Goal: Information Seeking & Learning: Learn about a topic

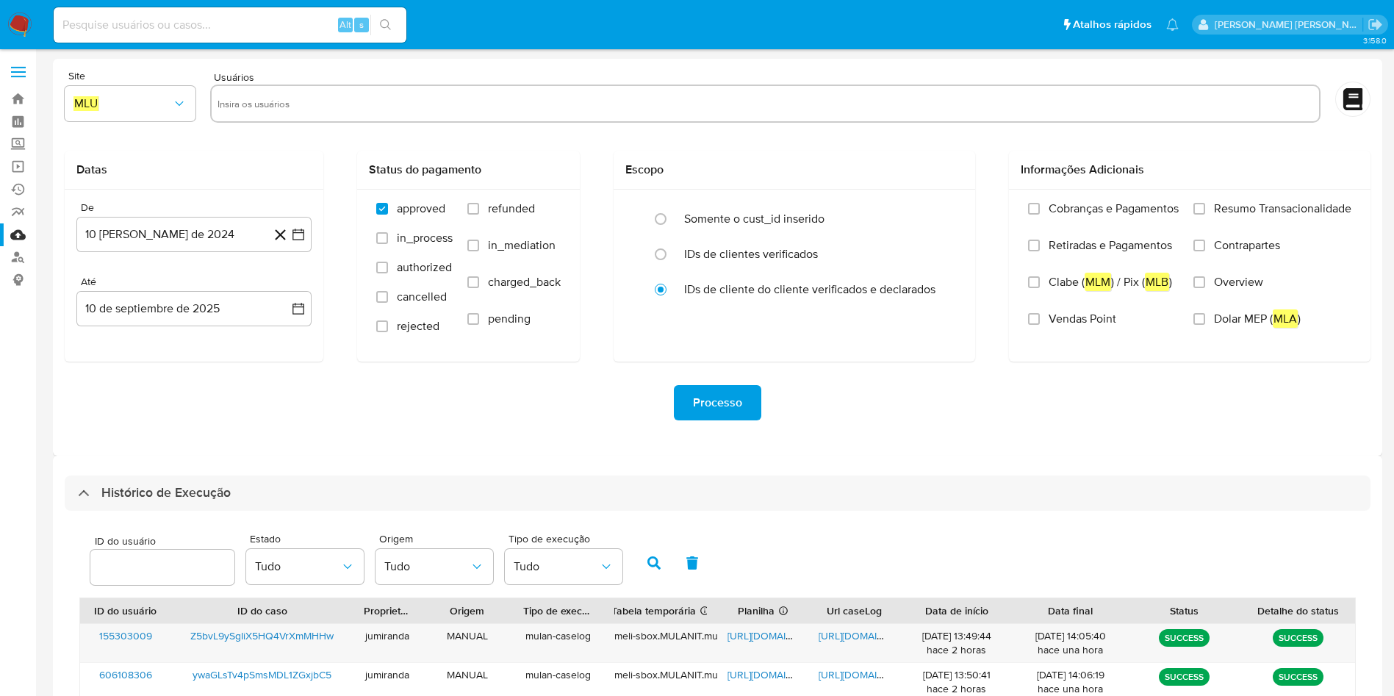
select select "10"
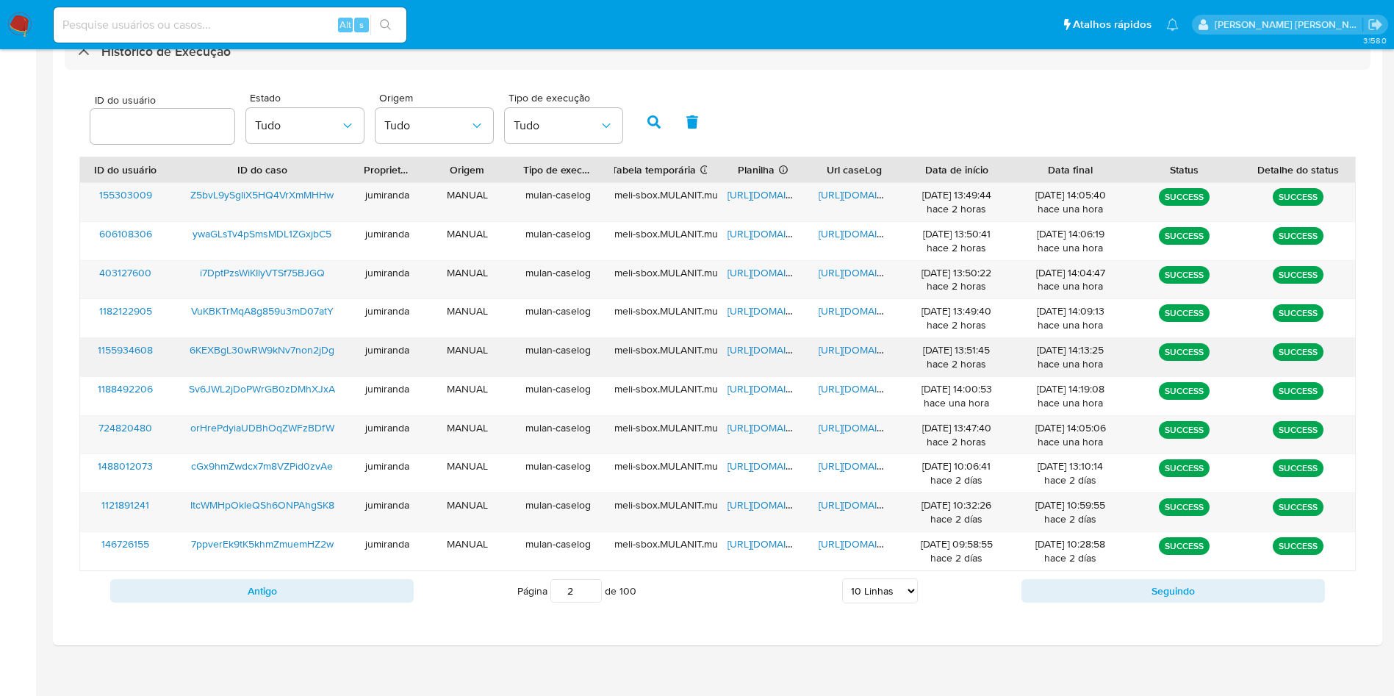
click at [761, 351] on span "https://docs.google.com/spreadsheets/d/19wjOMCQnlHfpkkwlNhr1s8qPKy5FpYTgMSr91OP…" at bounding box center [778, 349] width 101 height 15
click at [841, 344] on span "https://docs.google.com/document/d/1r3vij6F6F4dJacrOPhleeqTECcdx5v4eNHtFT1F05lQ…" at bounding box center [869, 349] width 101 height 15
click at [264, 345] on span "6KEXBgL30wRW9kNv7non2jDg" at bounding box center [262, 349] width 145 height 15
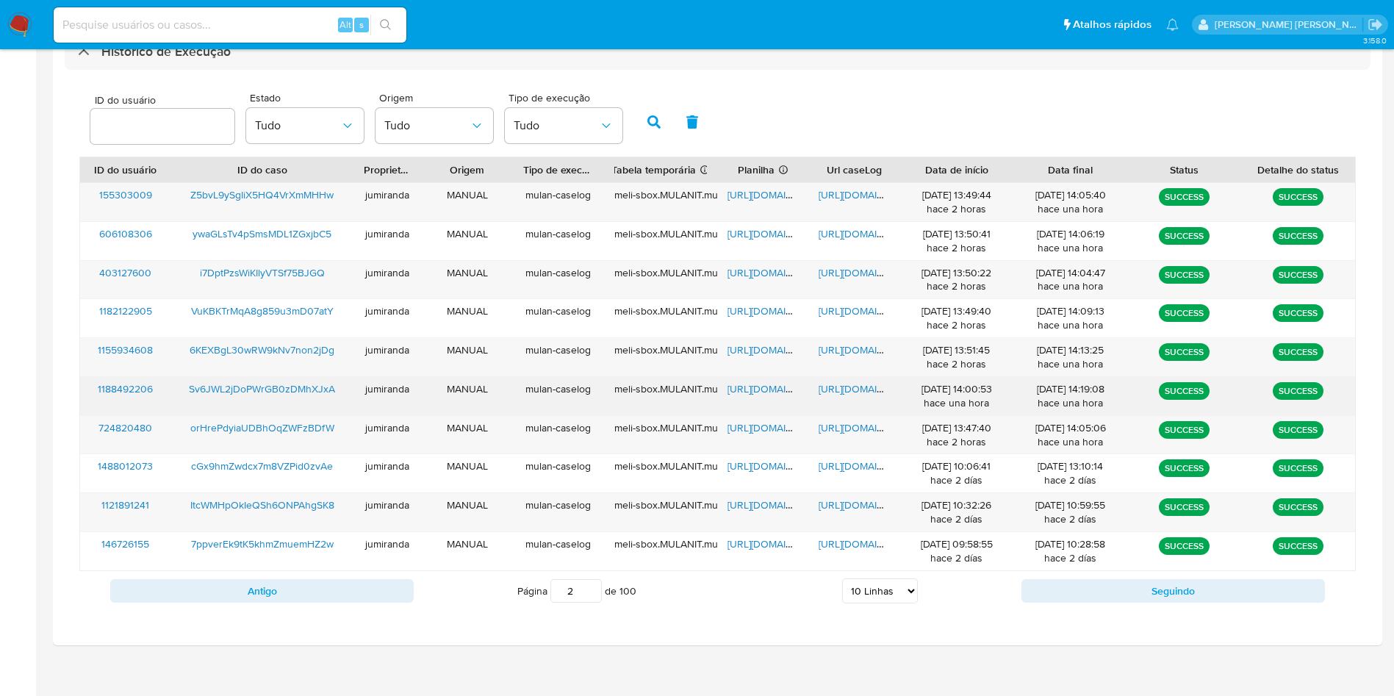
click at [740, 390] on span "https://docs.google.com/spreadsheets/d/1_fYM7m-WM5XHNmvtKBaXEhTmD0cffoZcoutmY42…" at bounding box center [778, 388] width 101 height 15
click at [846, 386] on span "https://docs.google.com/document/d/1wVTOBq4iTZrPPBI6-ZUq5bgHN6r1lIuHiF2aI4lxDeE…" at bounding box center [869, 388] width 101 height 15
click at [263, 378] on div "Sv6JWL2jDoPWrGB0zDMhXJxA" at bounding box center [262, 396] width 182 height 38
click at [281, 385] on span "Sv6JWL2jDoPWrGB0zDMhXJxA" at bounding box center [262, 388] width 146 height 15
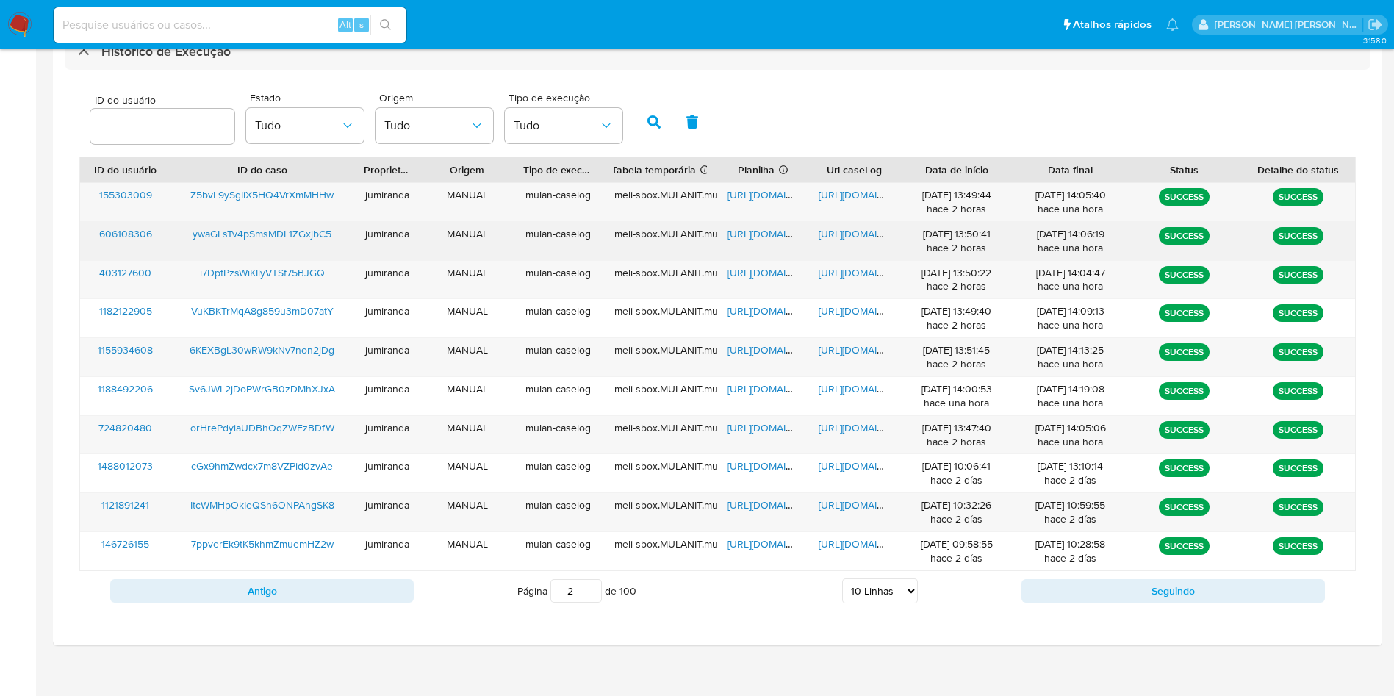
drag, startPoint x: 747, startPoint y: 235, endPoint x: 794, endPoint y: 236, distance: 47.0
click at [747, 234] on span "https://docs.google.com/spreadsheets/d/1Pj37kIG_AnATq7bribgzztOtO6AABIOiVWf30op…" at bounding box center [778, 233] width 101 height 15
click at [857, 232] on span "https://docs.google.com/document/d/1TKGhxuTiIDMirJDajiruZnCAz9fGAYiAOWpSNSNC42M…" at bounding box center [869, 233] width 101 height 15
click at [288, 240] on span "ywaGLsTv4pSmsMDL1ZGxjbC5" at bounding box center [262, 233] width 139 height 15
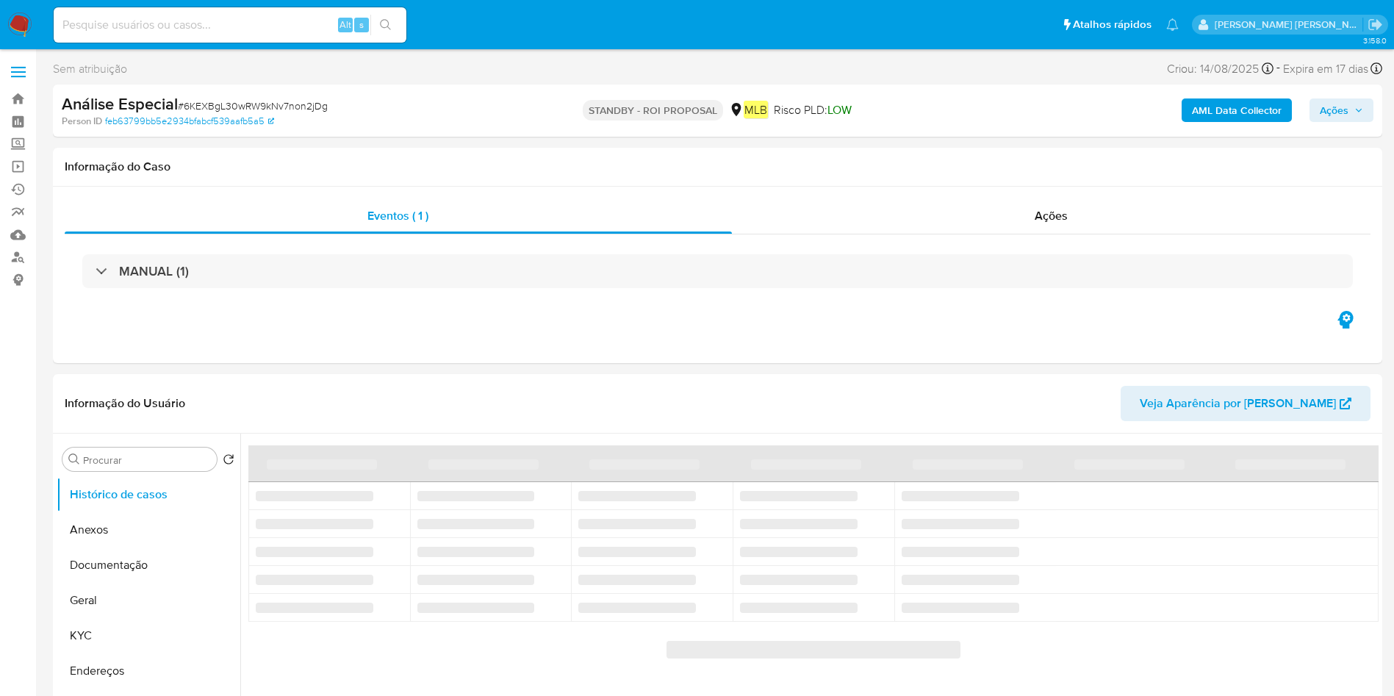
select select "10"
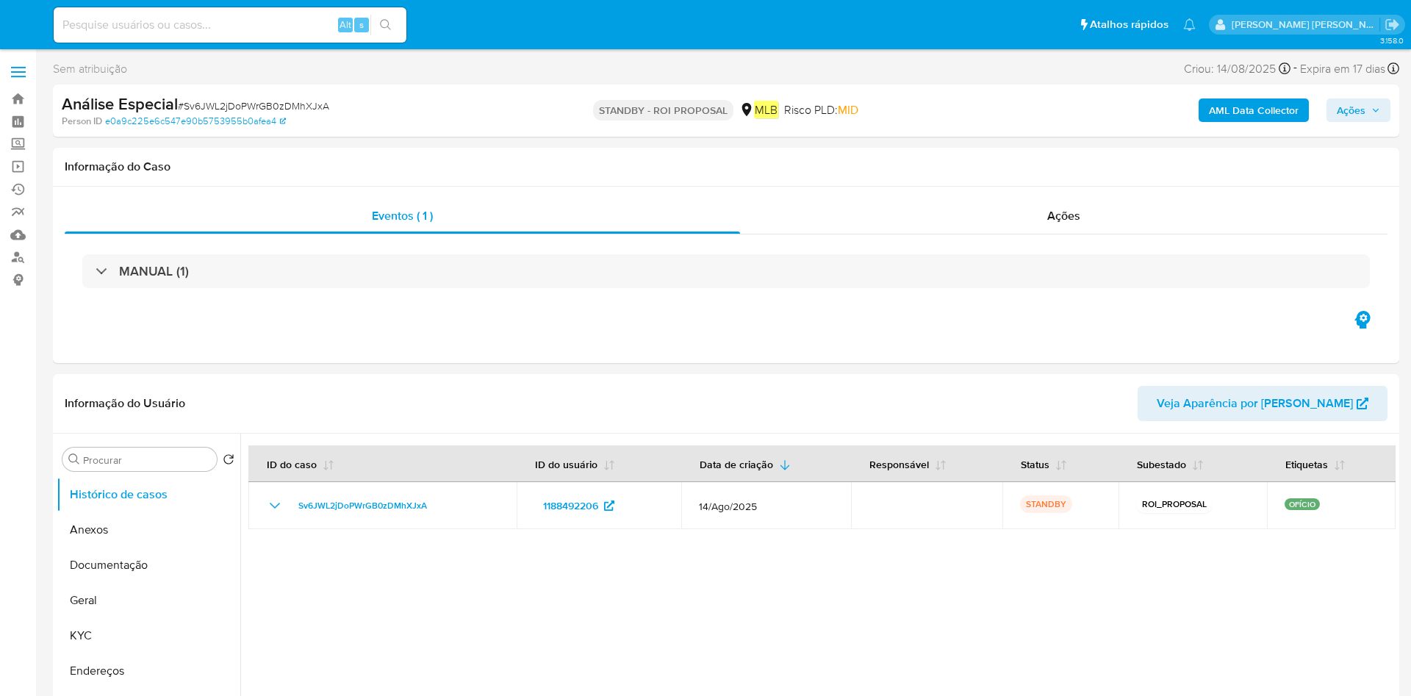
select select "10"
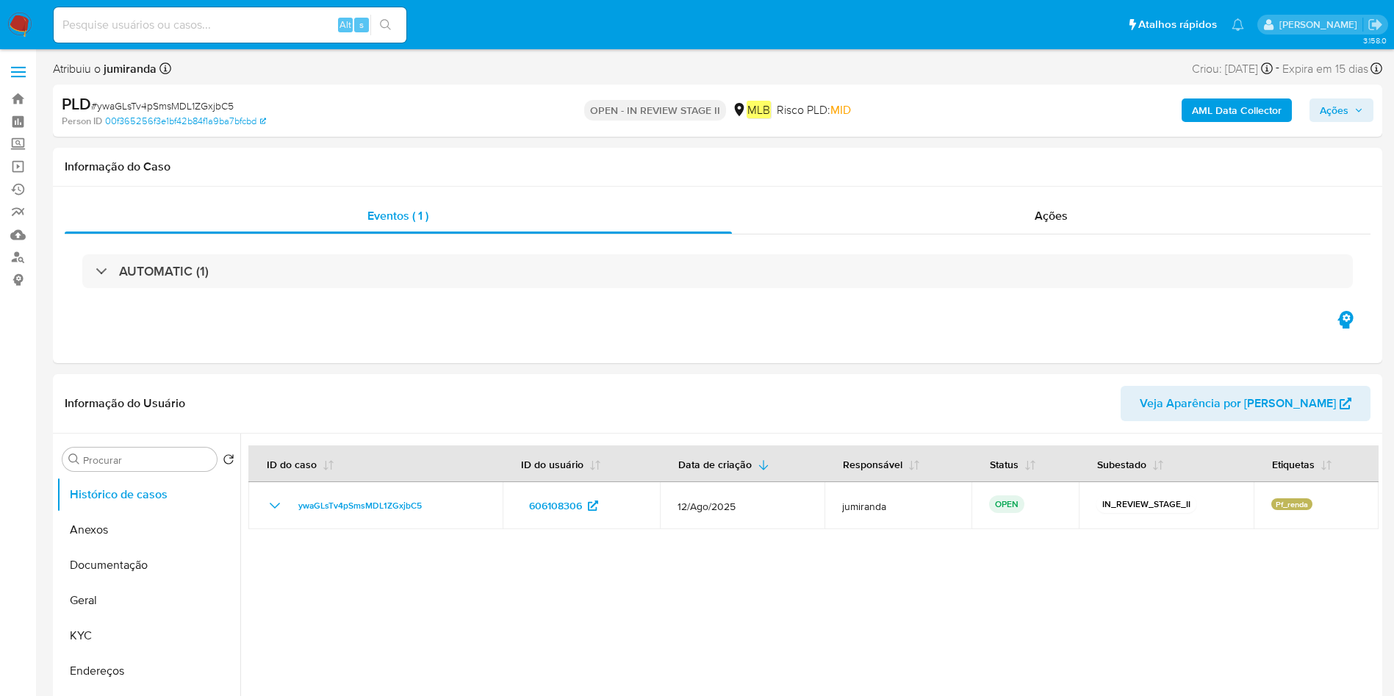
select select "10"
click at [157, 533] on button "Anexos" at bounding box center [143, 529] width 172 height 35
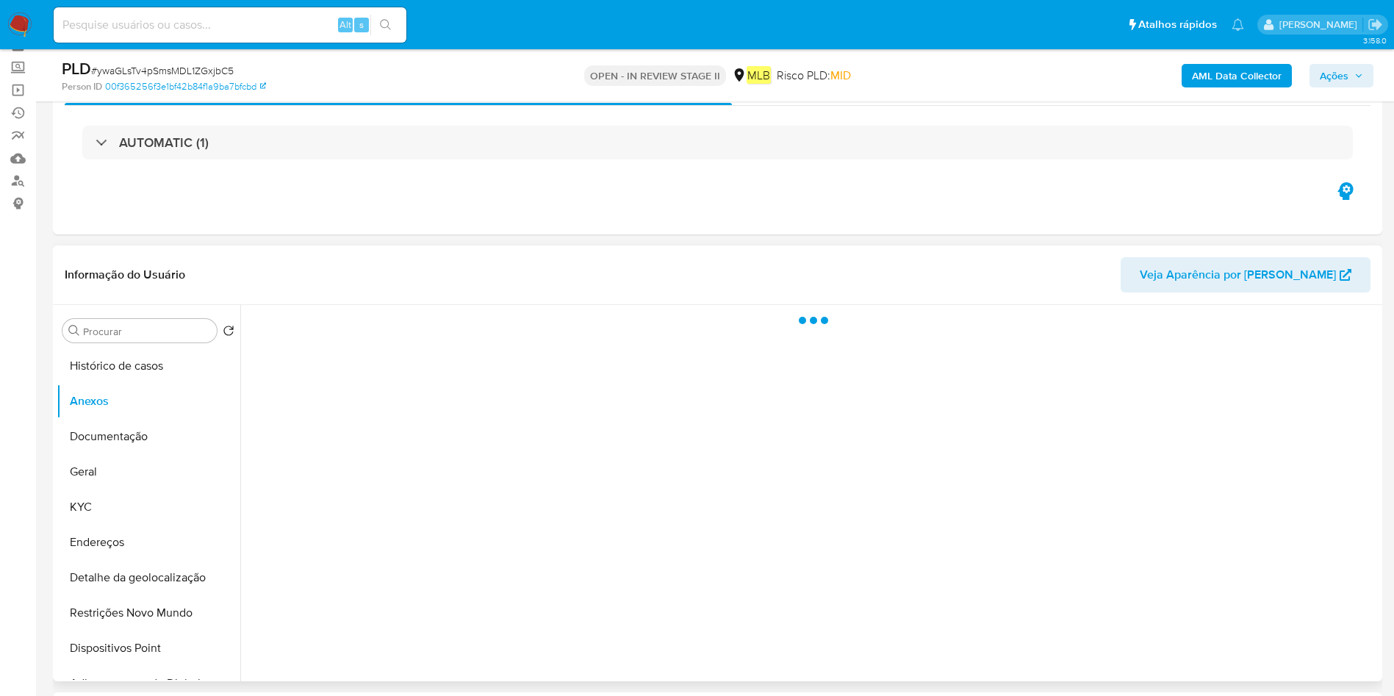
scroll to position [110, 0]
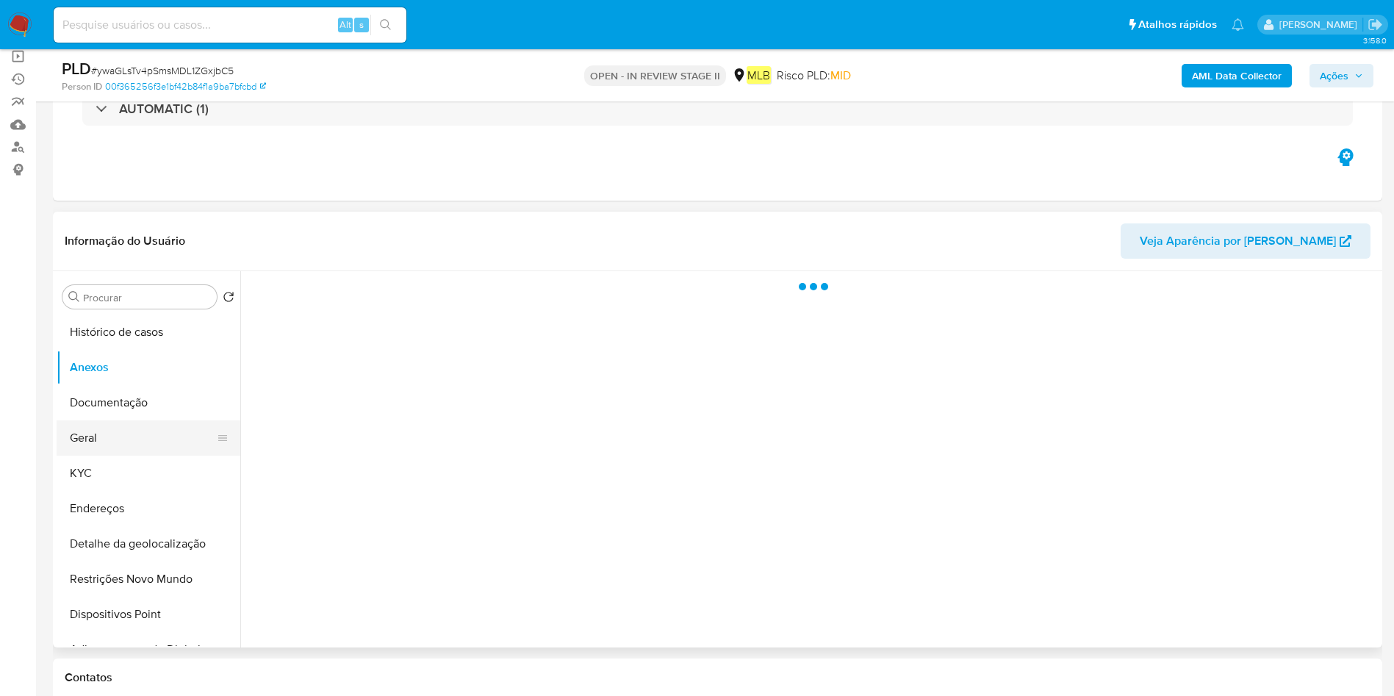
click at [96, 426] on button "Geral" at bounding box center [143, 437] width 172 height 35
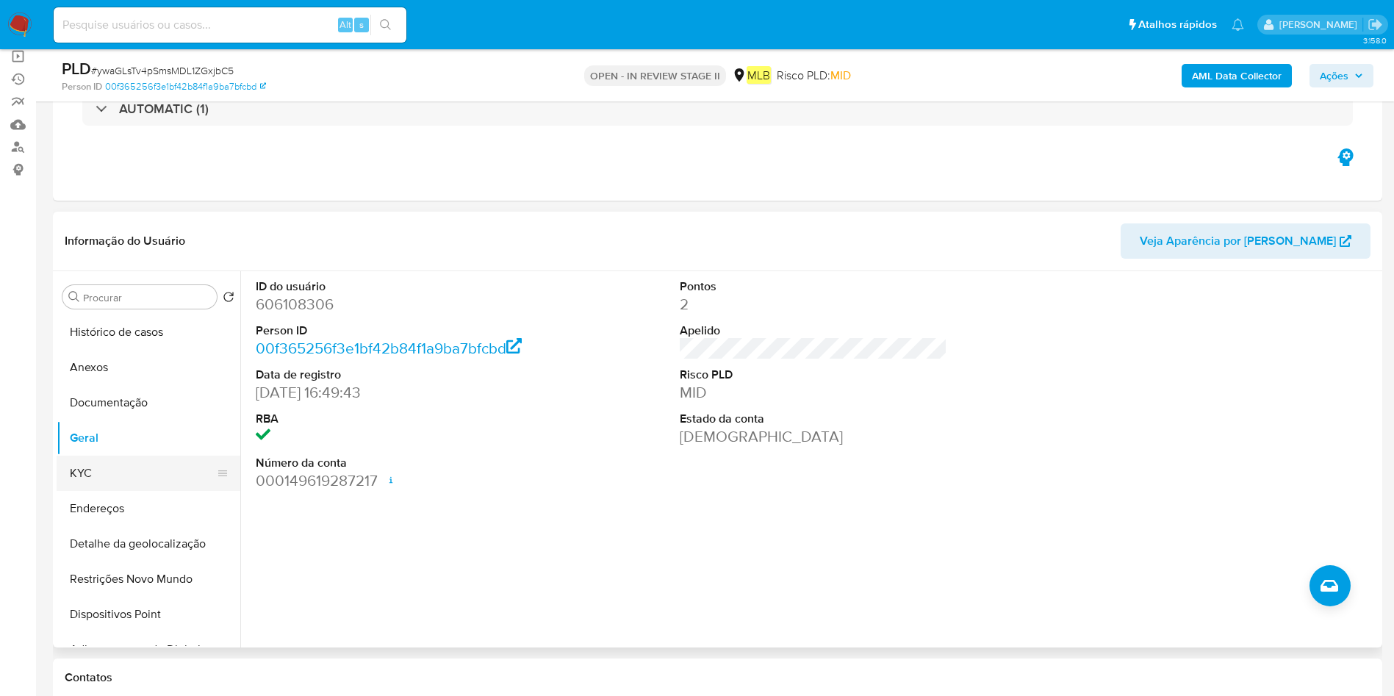
click at [104, 467] on button "KYC" at bounding box center [143, 473] width 172 height 35
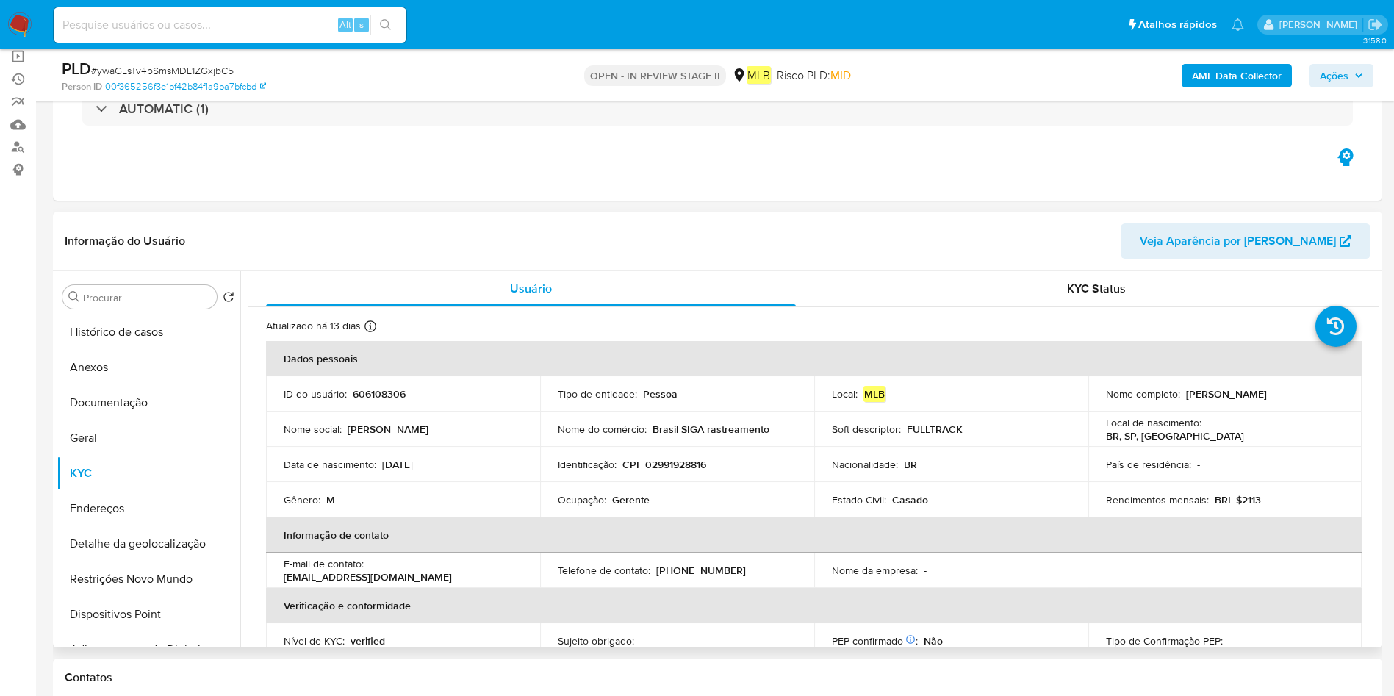
click at [592, 503] on p "Ocupação :" at bounding box center [582, 499] width 49 height 13
copy div "Ocupação : Gerente"
click at [140, 422] on button "Geral" at bounding box center [143, 437] width 172 height 35
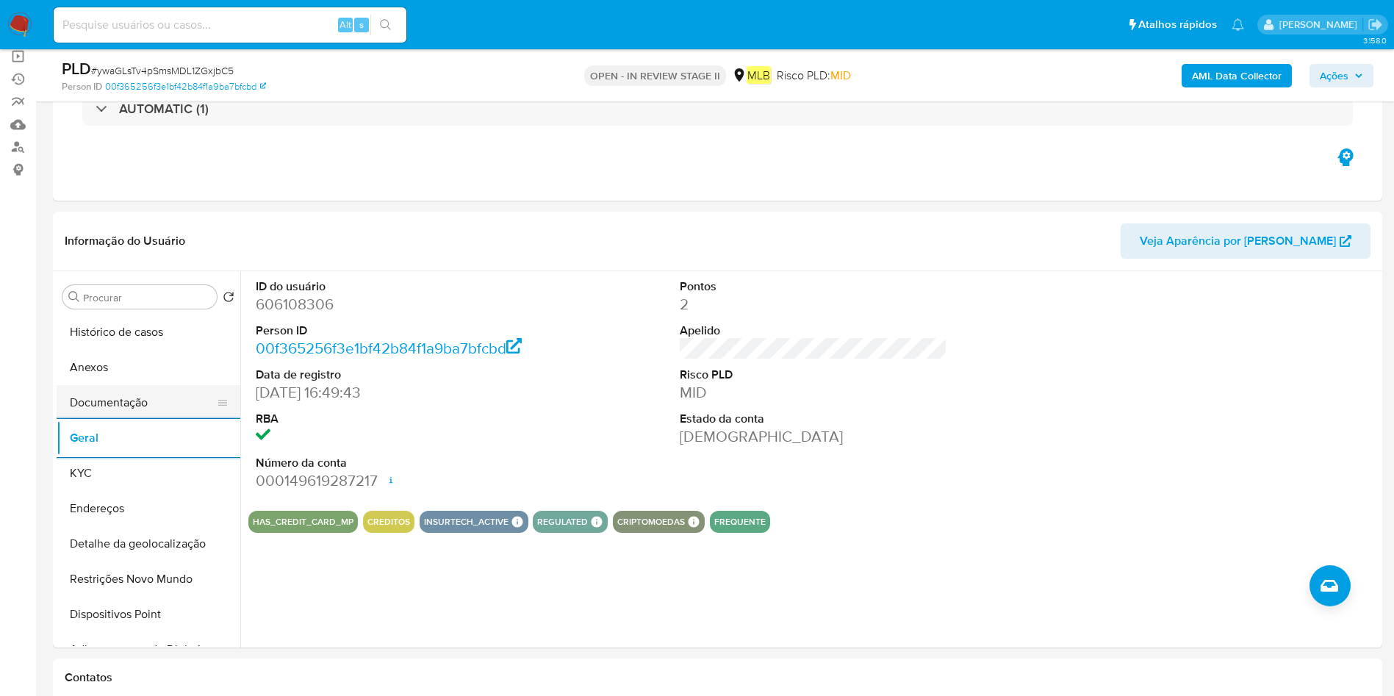
click at [126, 401] on button "Documentação" at bounding box center [143, 402] width 172 height 35
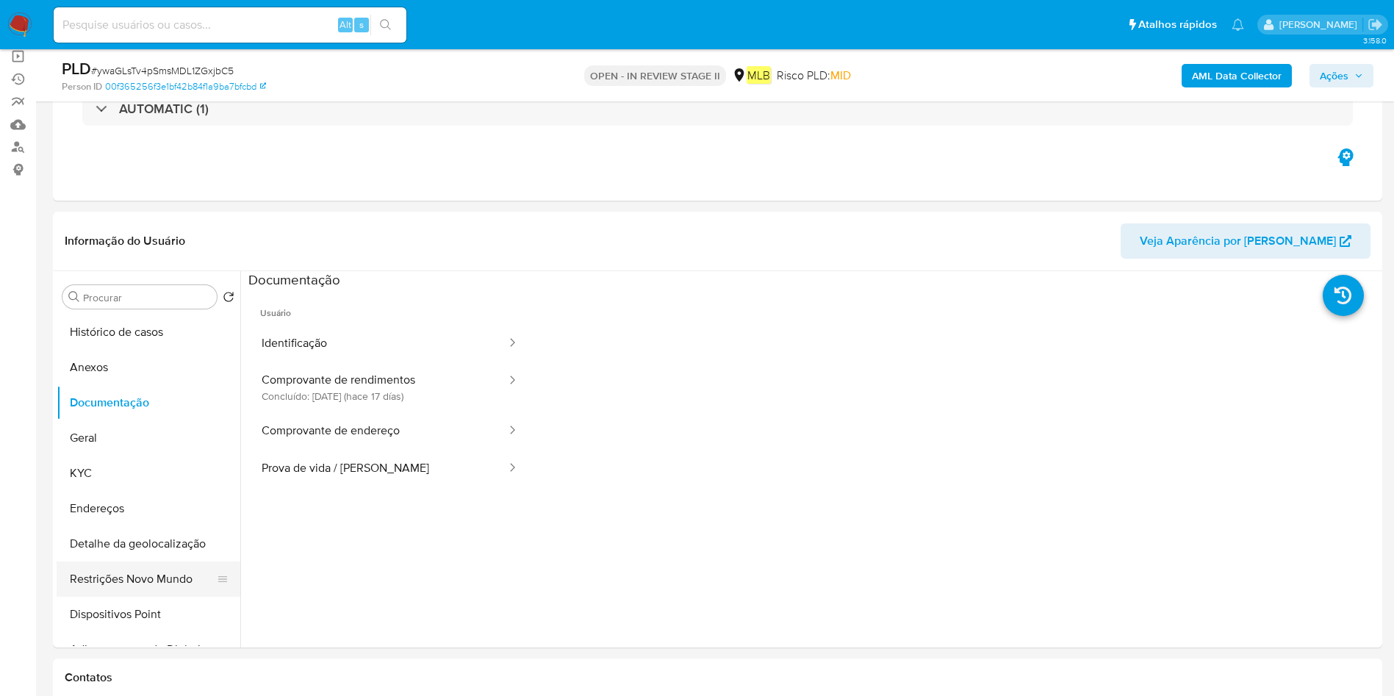
click at [106, 582] on button "Restrições Novo Mundo" at bounding box center [143, 579] width 172 height 35
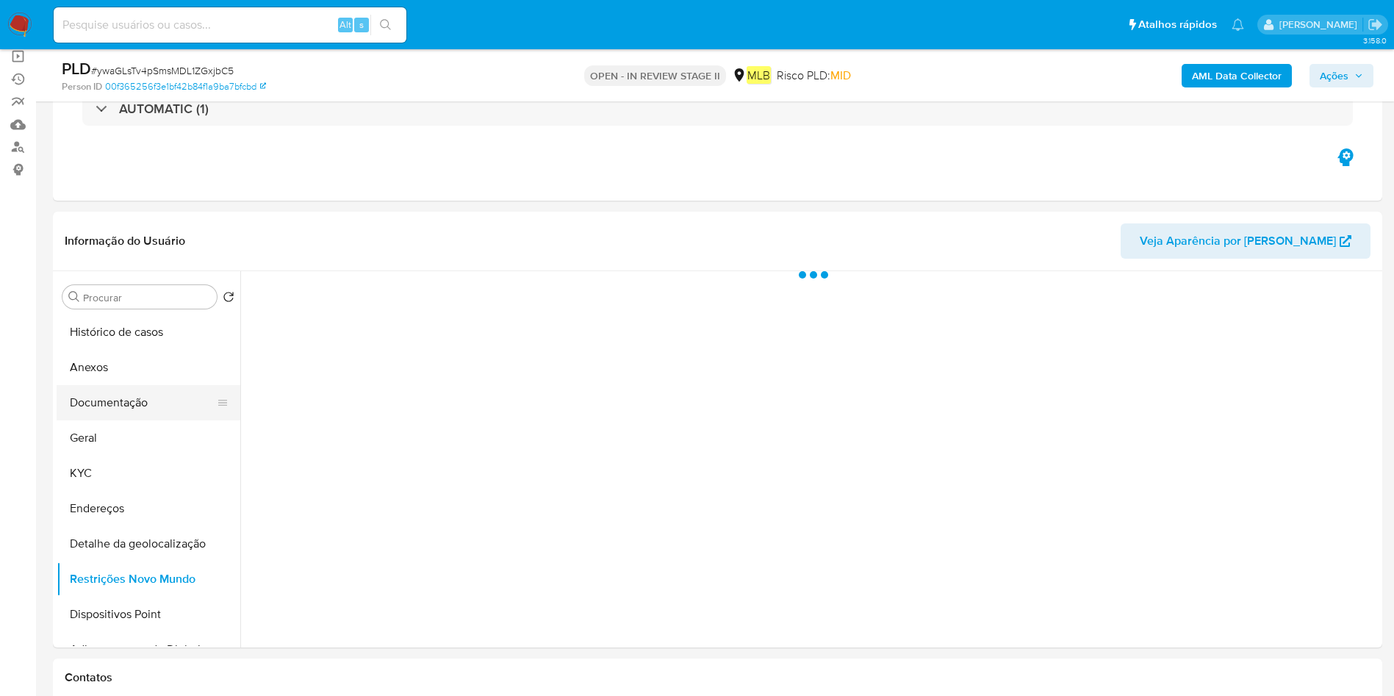
click at [140, 392] on button "Documentação" at bounding box center [143, 402] width 172 height 35
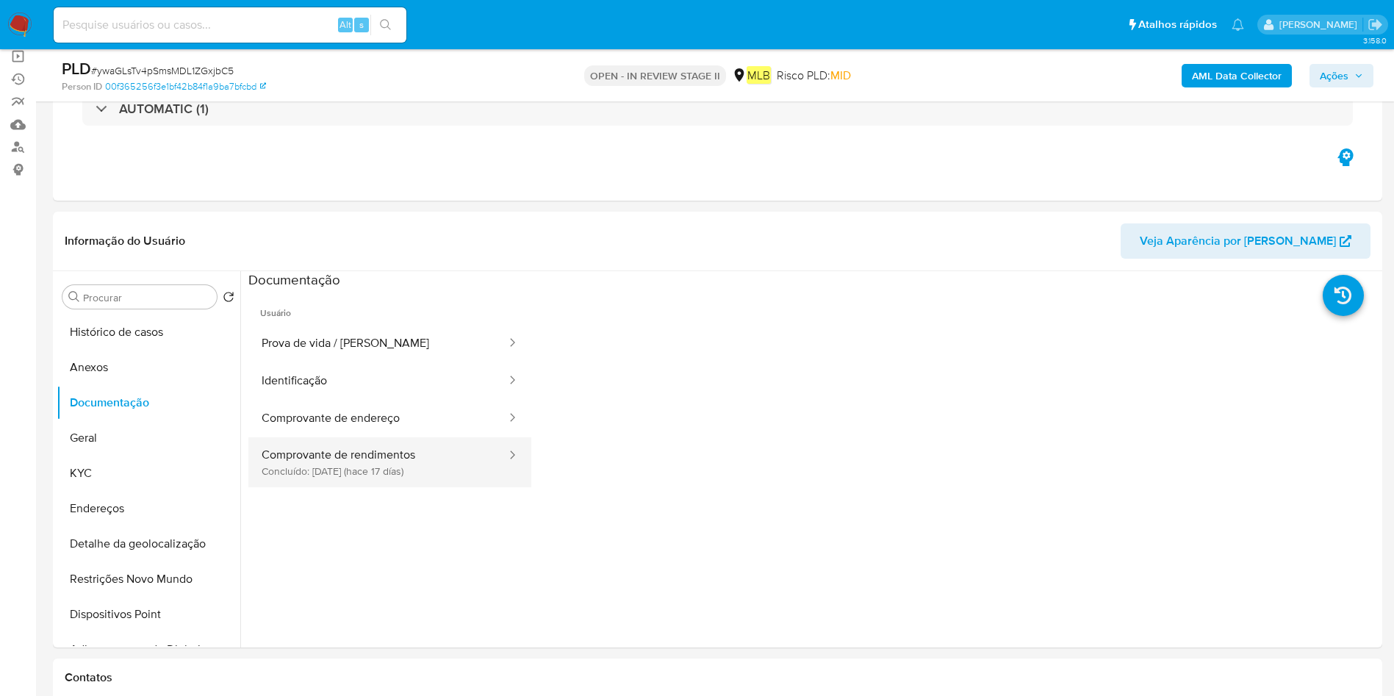
click at [391, 470] on button "Comprovante de rendimentos Concluído: [DATE] (hace 17 días)" at bounding box center [377, 462] width 259 height 50
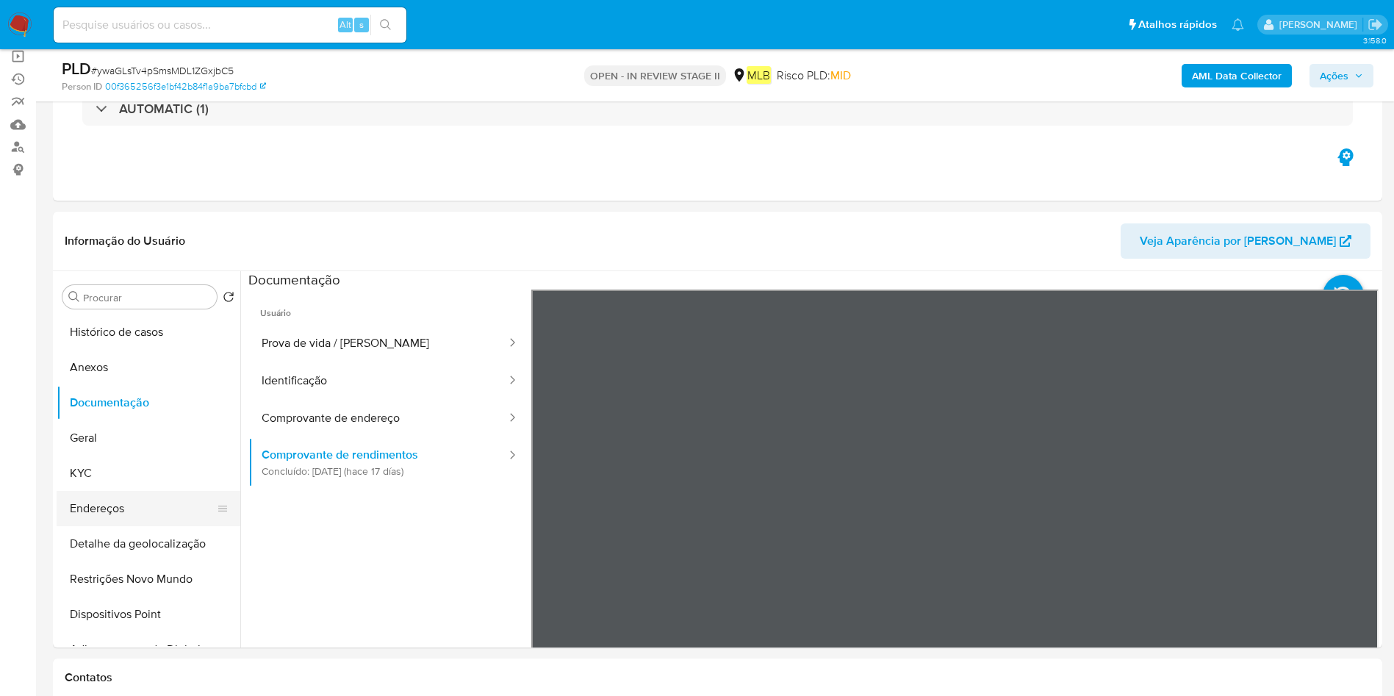
drag, startPoint x: 153, startPoint y: 578, endPoint x: 186, endPoint y: 514, distance: 72.0
click at [151, 578] on button "Restrições Novo Mundo" at bounding box center [149, 579] width 184 height 35
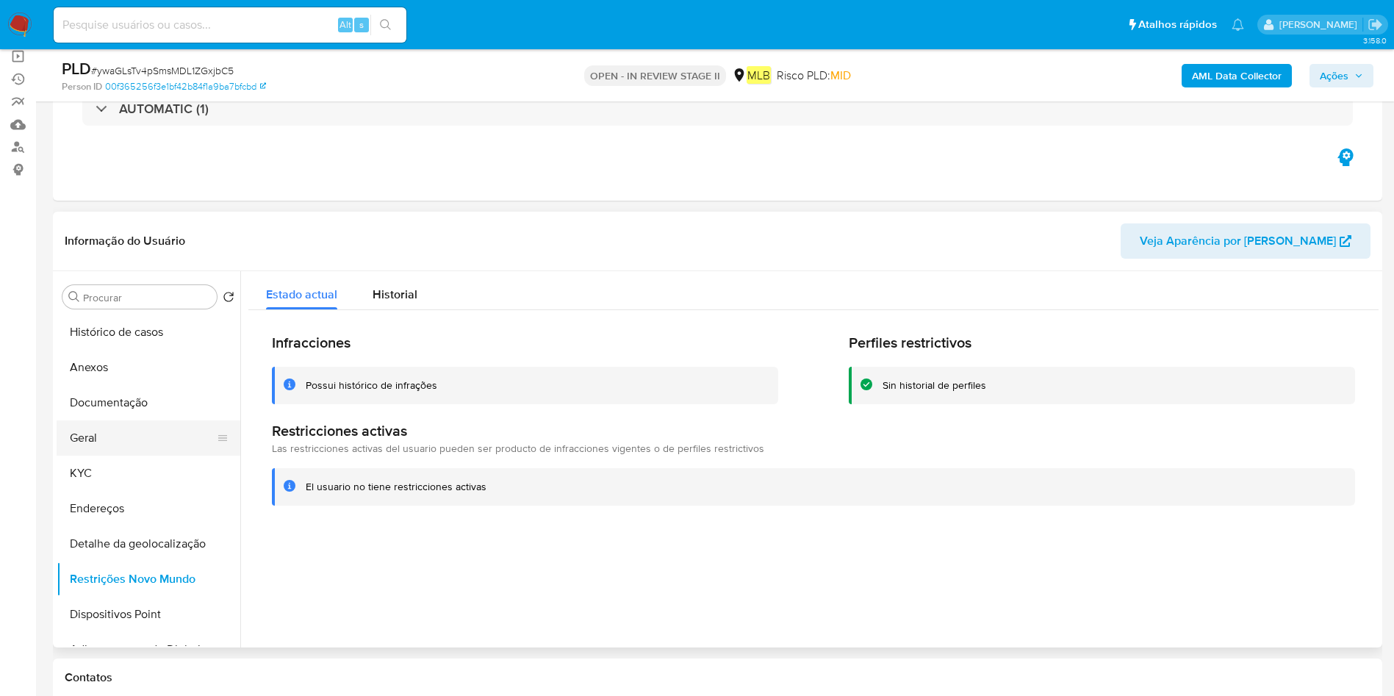
drag, startPoint x: 108, startPoint y: 432, endPoint x: 223, endPoint y: 433, distance: 114.7
click at [108, 433] on button "Geral" at bounding box center [143, 437] width 172 height 35
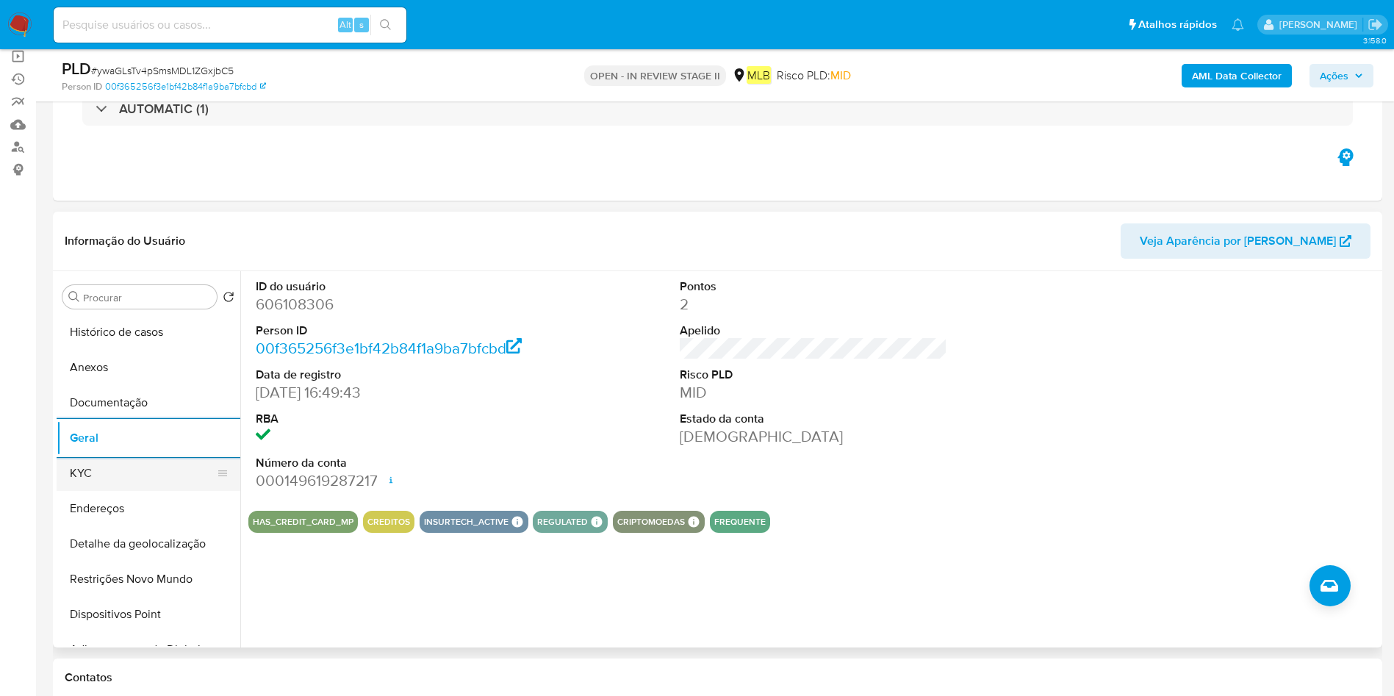
drag, startPoint x: 133, startPoint y: 487, endPoint x: 203, endPoint y: 487, distance: 69.8
click at [133, 486] on button "KYC" at bounding box center [143, 473] width 172 height 35
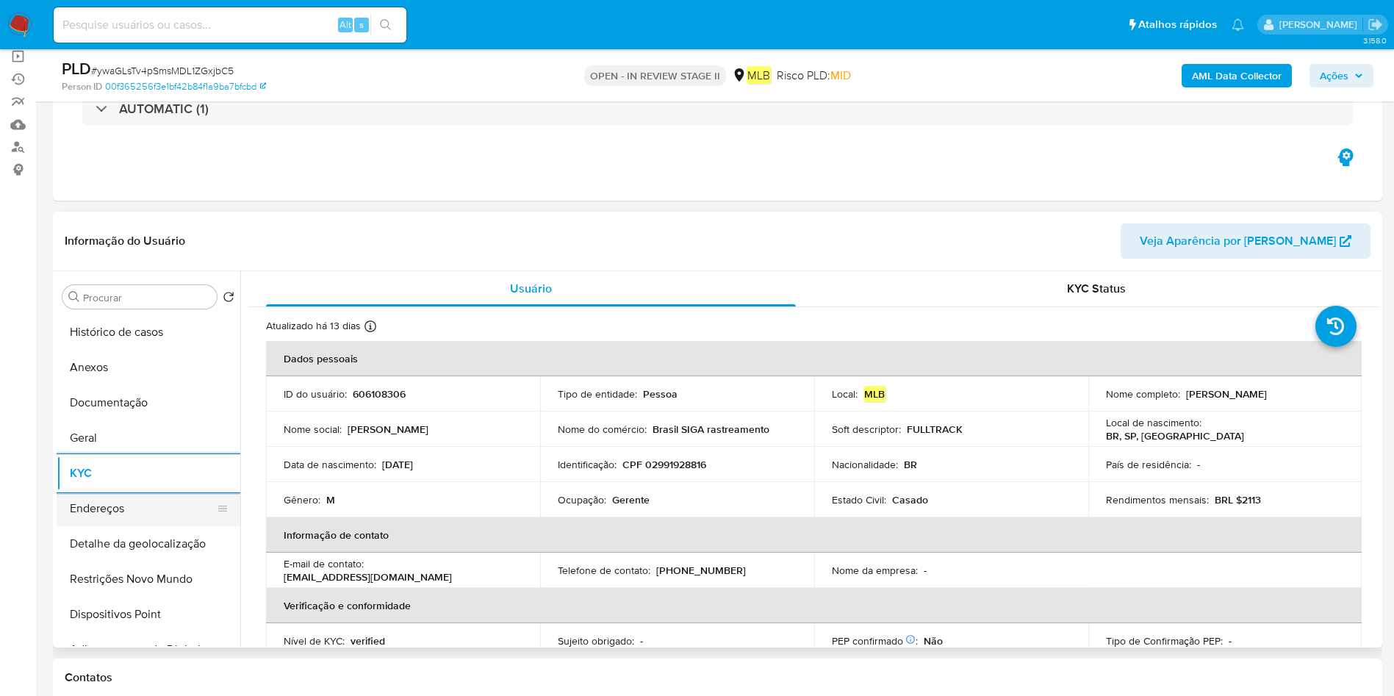
click at [138, 508] on button "Endereços" at bounding box center [143, 508] width 172 height 35
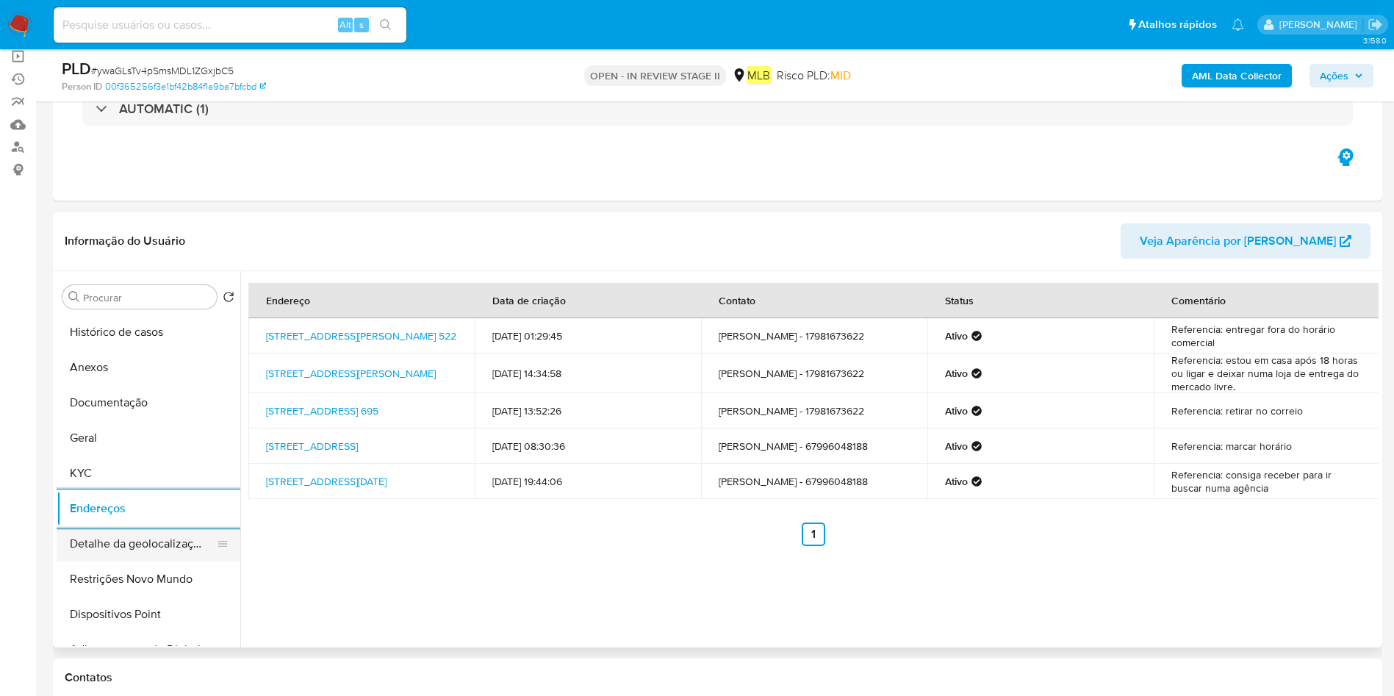
click at [144, 544] on button "Detalhe da geolocalização" at bounding box center [143, 543] width 172 height 35
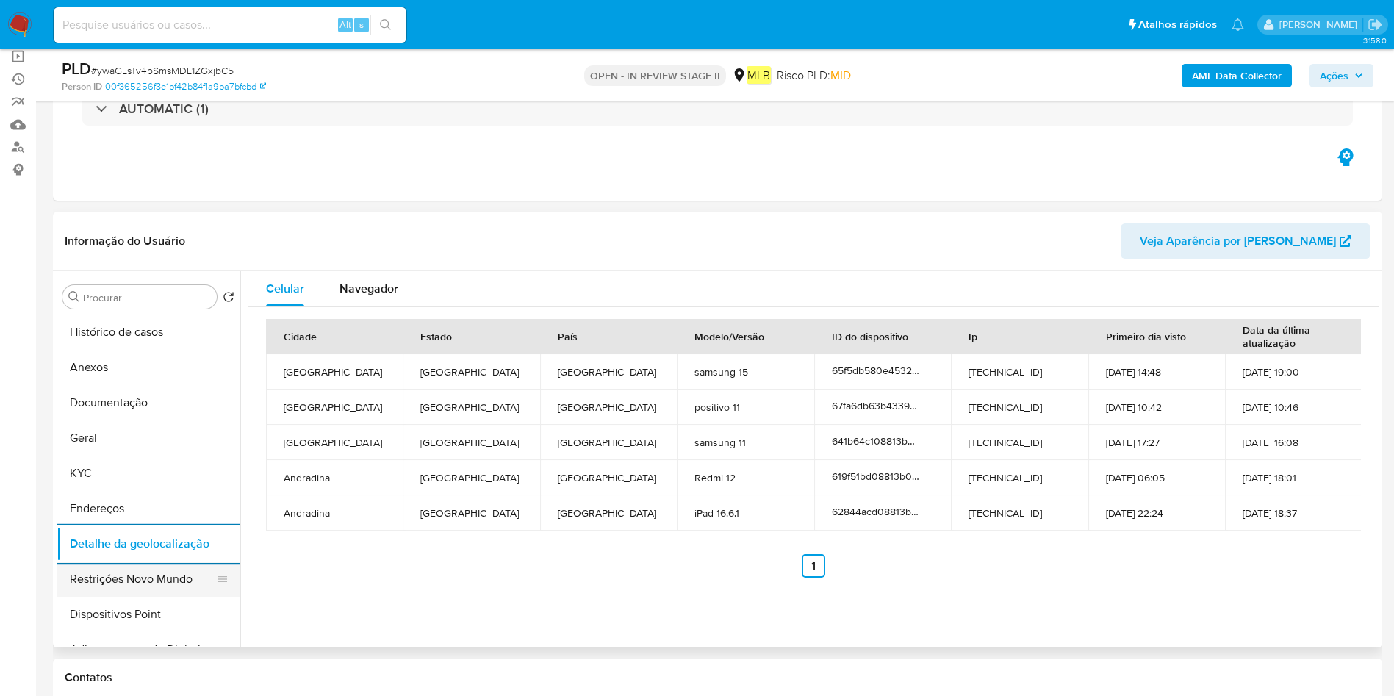
click at [106, 573] on button "Restrições Novo Mundo" at bounding box center [143, 579] width 172 height 35
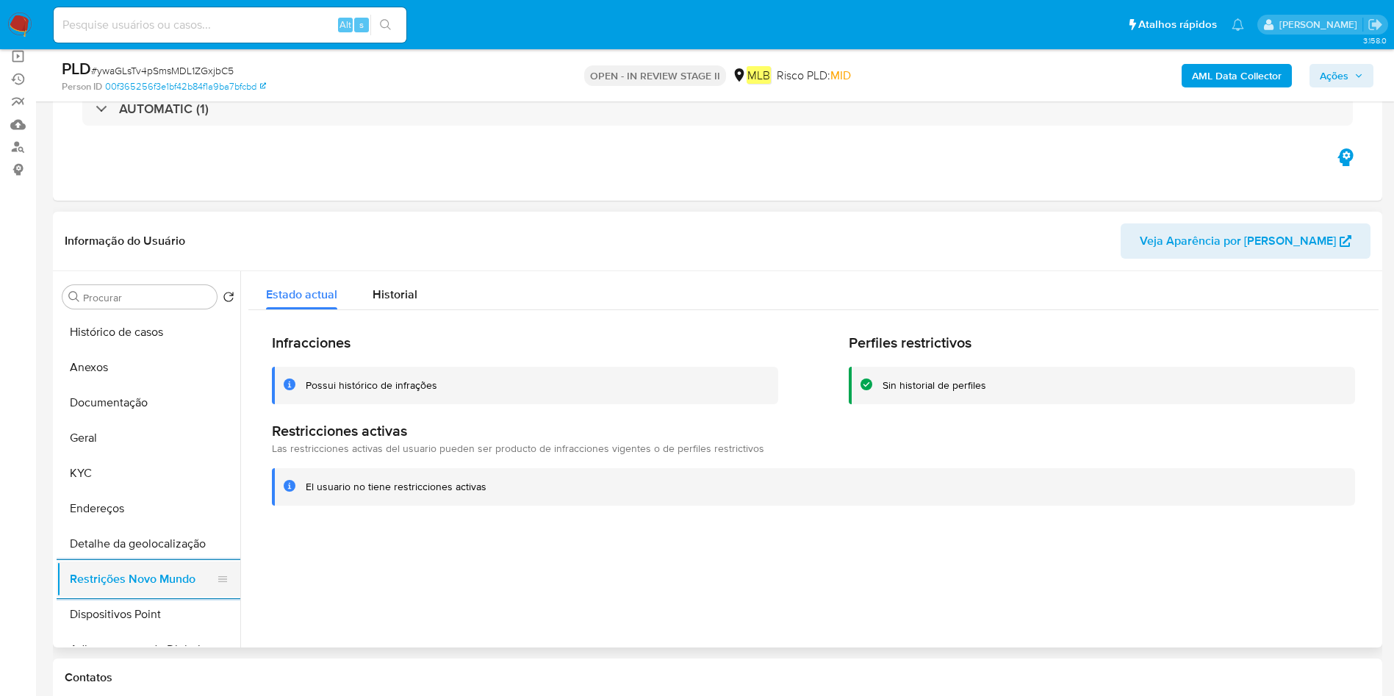
click at [110, 620] on button "Dispositivos Point" at bounding box center [149, 614] width 184 height 35
